Goal: Register for event/course

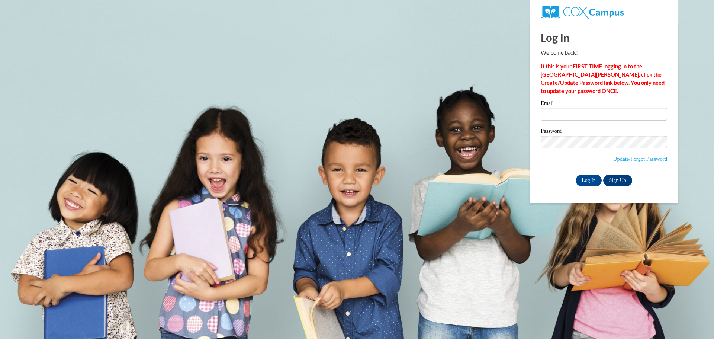
click at [578, 121] on div "Email" at bounding box center [604, 113] width 126 height 26
click at [580, 116] on input "Email" at bounding box center [604, 114] width 126 height 13
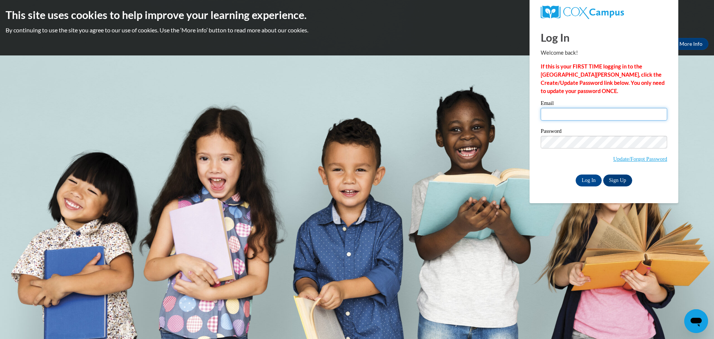
type input "webbc@prescott.k12.wi.us"
drag, startPoint x: 558, startPoint y: 174, endPoint x: 569, endPoint y: 174, distance: 11.2
click at [558, 174] on div "Log In Sign Up" at bounding box center [604, 180] width 126 height 12
click at [580, 177] on input "Log In" at bounding box center [589, 180] width 26 height 12
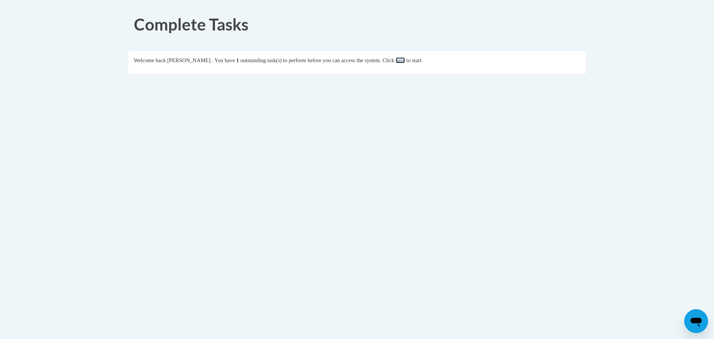
click at [405, 58] on link "here" at bounding box center [400, 60] width 9 height 6
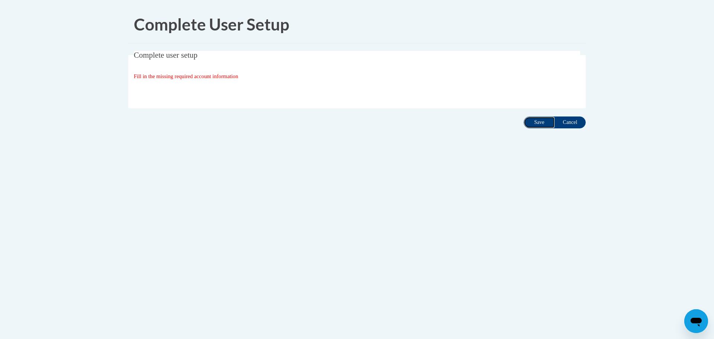
click at [532, 123] on input "Save" at bounding box center [539, 122] width 31 height 12
drag, startPoint x: 173, startPoint y: 85, endPoint x: 175, endPoint y: 80, distance: 5.2
click at [173, 84] on div "Organization State and County | Estado y Condado de la organización Select Stat…" at bounding box center [357, 91] width 447 height 15
drag, startPoint x: 176, startPoint y: 79, endPoint x: 180, endPoint y: 77, distance: 5.2
click at [177, 78] on span "Fill in the missing required account information" at bounding box center [186, 76] width 105 height 6
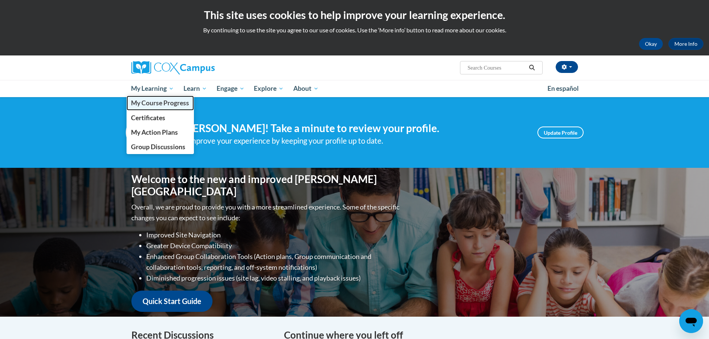
click at [152, 100] on span "My Course Progress" at bounding box center [160, 103] width 58 height 8
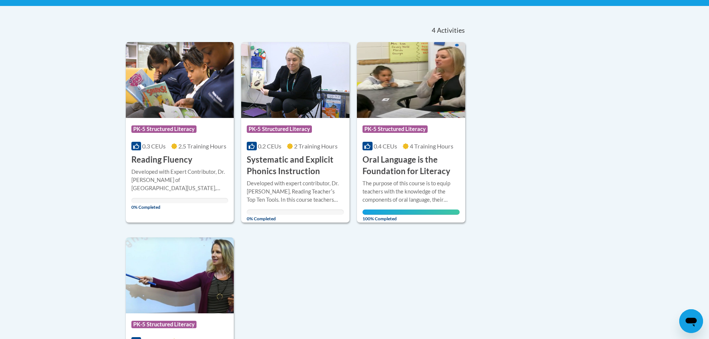
scroll to position [112, 0]
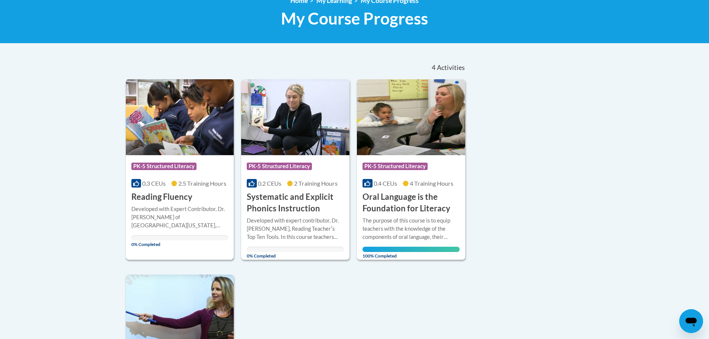
click at [222, 144] on img at bounding box center [180, 117] width 108 height 76
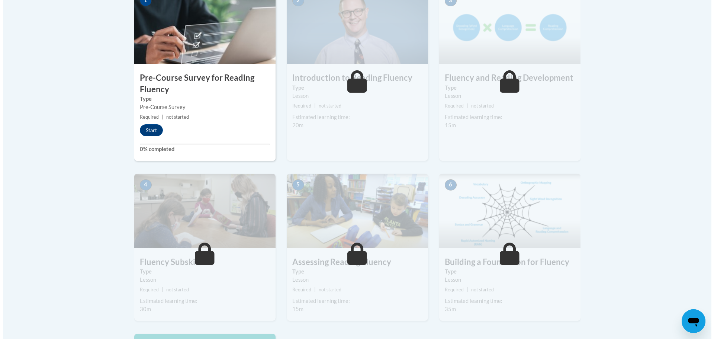
scroll to position [186, 0]
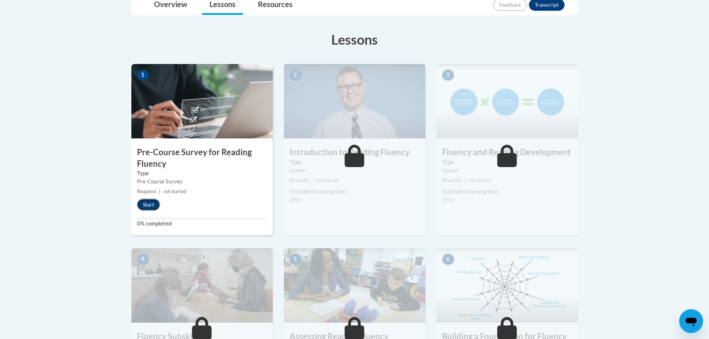
click at [145, 202] on button "Start" at bounding box center [148, 205] width 23 height 12
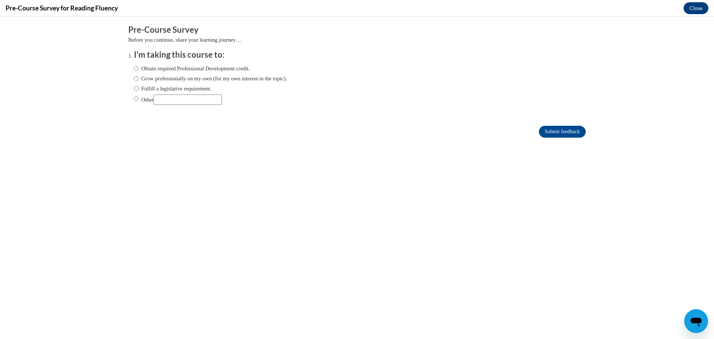
scroll to position [0, 0]
click at [135, 67] on label "Obtain required Professional Development credit." at bounding box center [192, 68] width 116 height 8
click at [135, 67] on input "Obtain required Professional Development credit." at bounding box center [136, 68] width 5 height 8
radio input "true"
click at [128, 90] on ol "I'm taking this course to: Obtain required Professional Development credit. Gro…" at bounding box center [357, 82] width 458 height 67
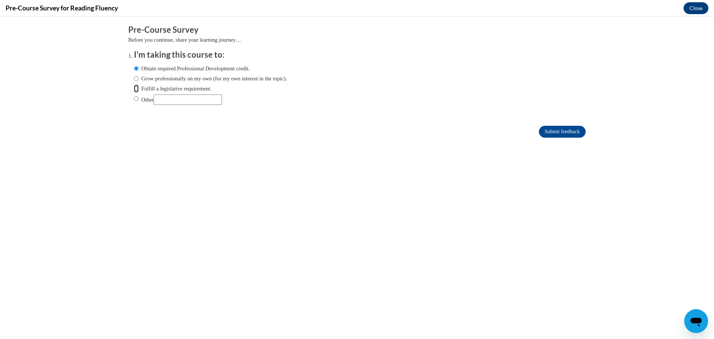
click at [134, 89] on input "Fulfill a legislative requirement." at bounding box center [136, 88] width 5 height 8
radio input "true"
click at [553, 133] on input "Submit feedback" at bounding box center [562, 132] width 47 height 12
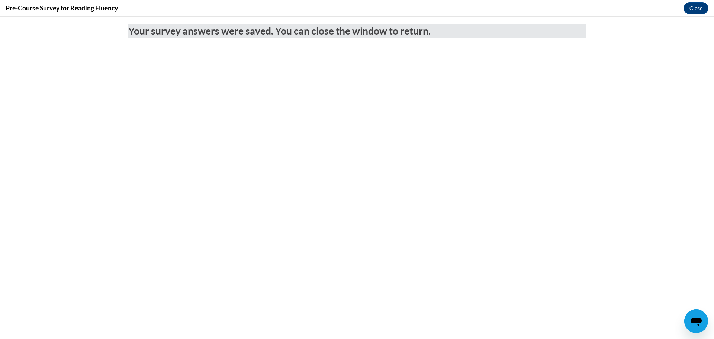
click at [562, 65] on div "Your survey answers were saved. You can close the window to return." at bounding box center [357, 52] width 469 height 70
click at [700, 9] on button "Close" at bounding box center [696, 8] width 25 height 12
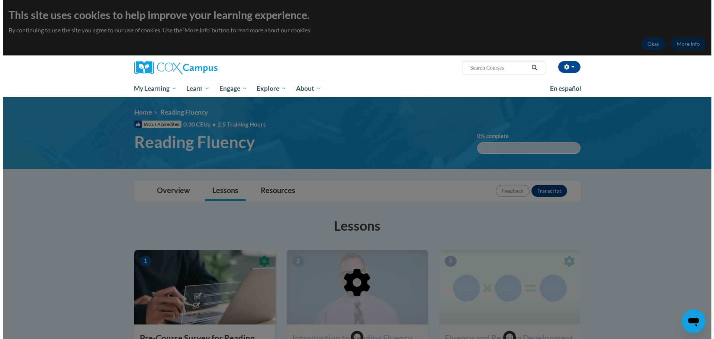
scroll to position [186, 0]
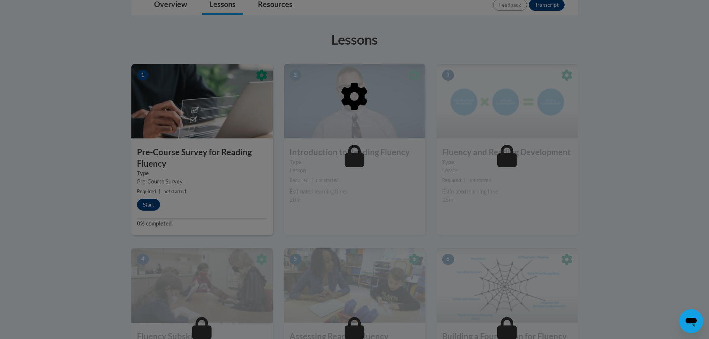
click at [293, 168] on div at bounding box center [354, 134] width 446 height 141
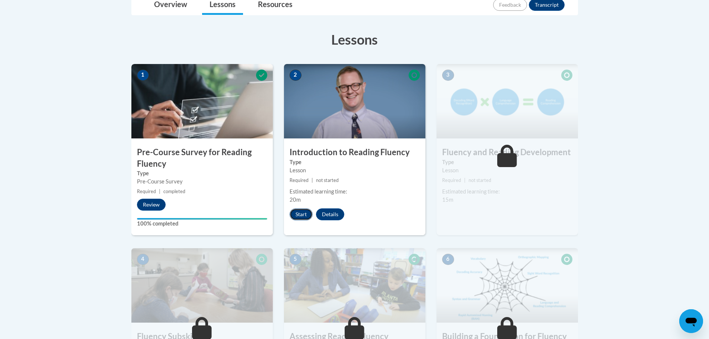
click at [301, 212] on button "Start" at bounding box center [300, 214] width 23 height 12
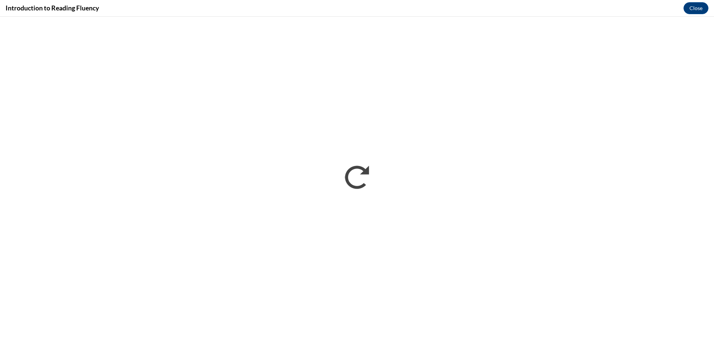
scroll to position [0, 0]
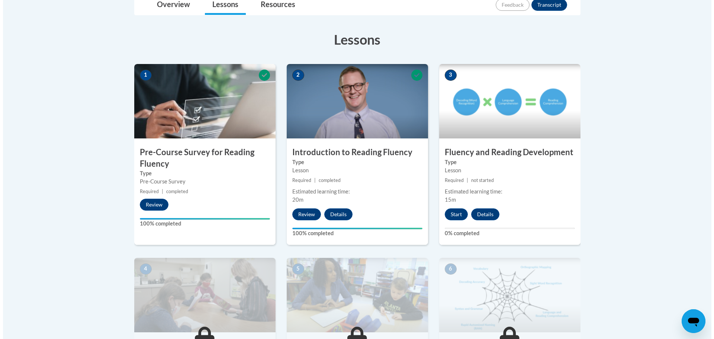
scroll to position [149, 0]
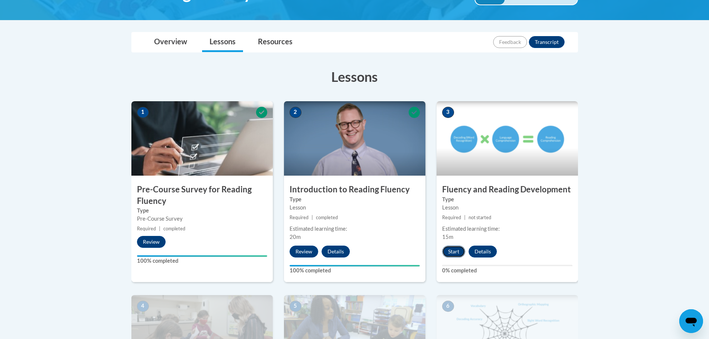
click at [457, 250] on button "Start" at bounding box center [453, 252] width 23 height 12
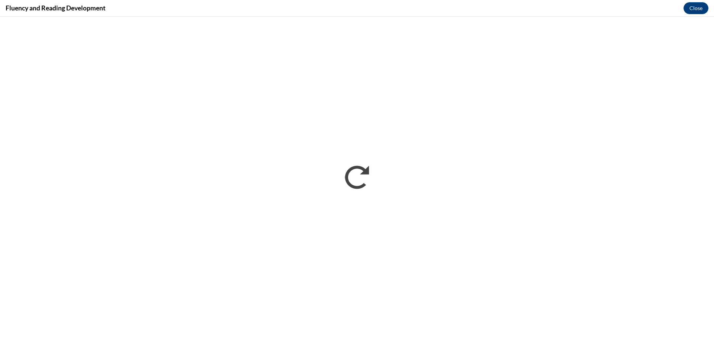
scroll to position [0, 0]
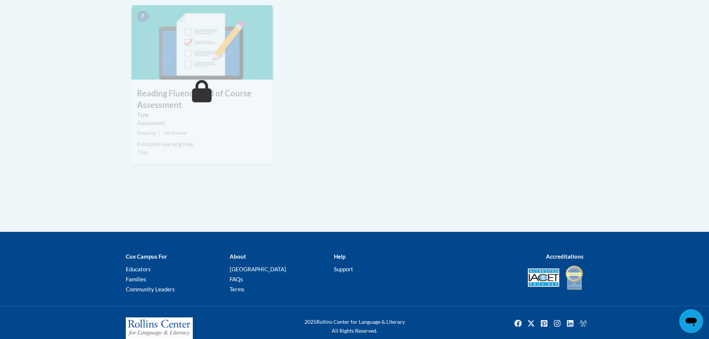
scroll to position [484, 0]
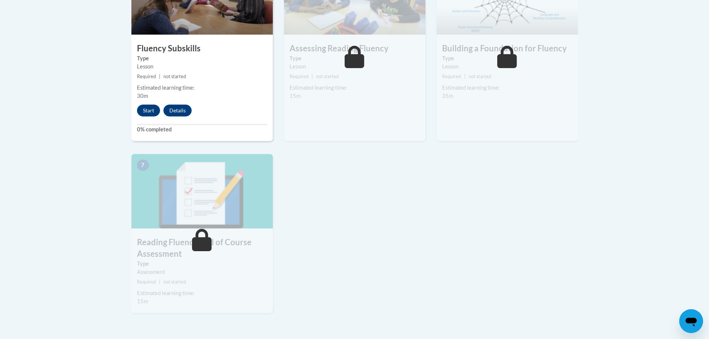
click at [647, 235] on body "This site uses cookies to help improve your learning experience. By continuing …" at bounding box center [354, 9] width 709 height 987
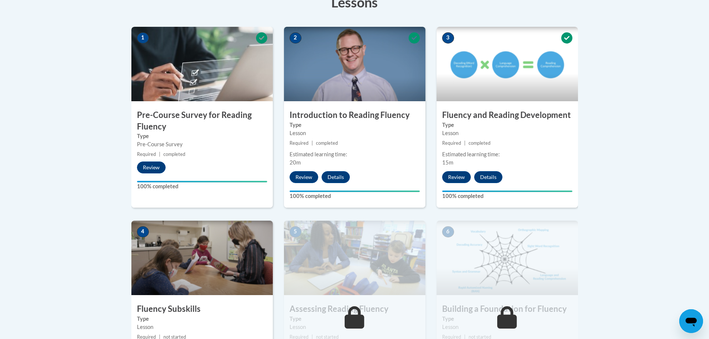
scroll to position [0, 0]
